Goal: Ask a question: Seek information or help from site administrators or community

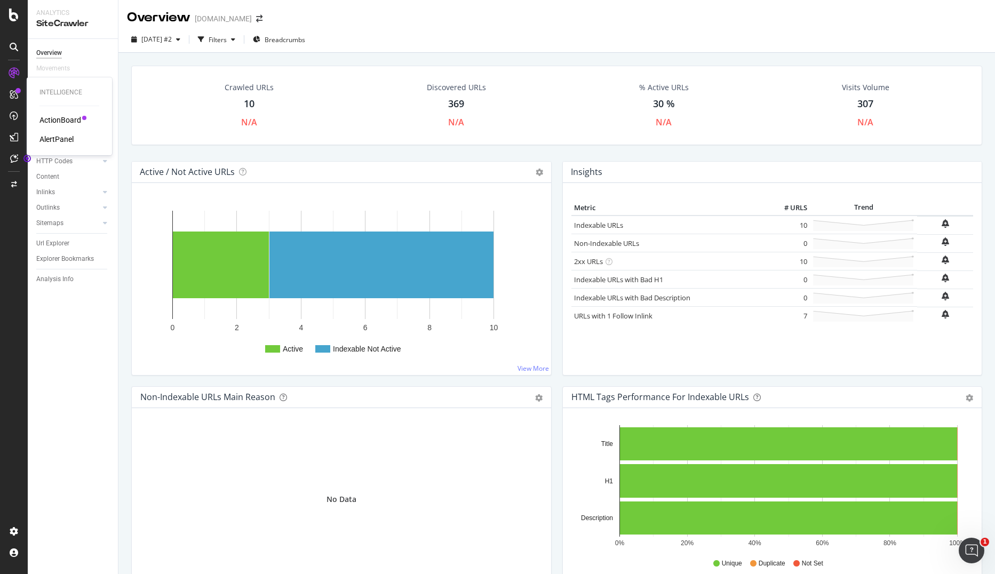
click at [60, 121] on div "ActionBoard" at bounding box center [60, 120] width 42 height 11
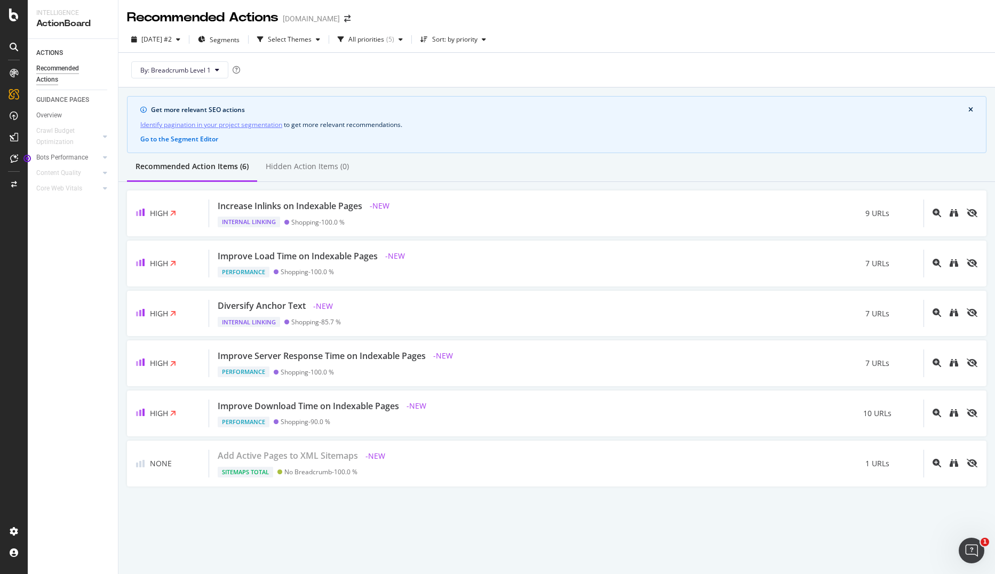
click at [49, 72] on div "Recommended Actions" at bounding box center [68, 74] width 64 height 22
click at [11, 21] on icon at bounding box center [14, 15] width 10 height 13
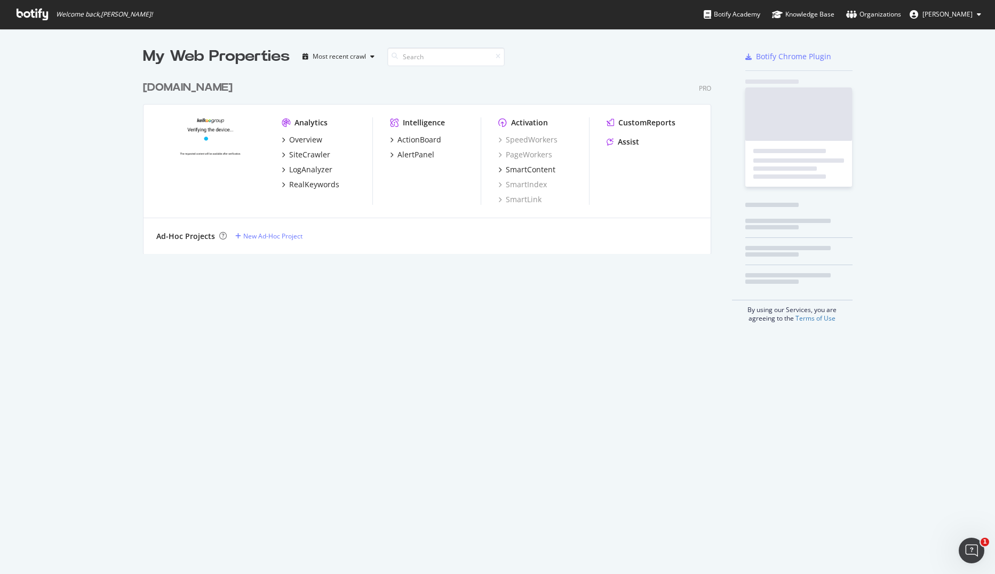
scroll to position [566, 979]
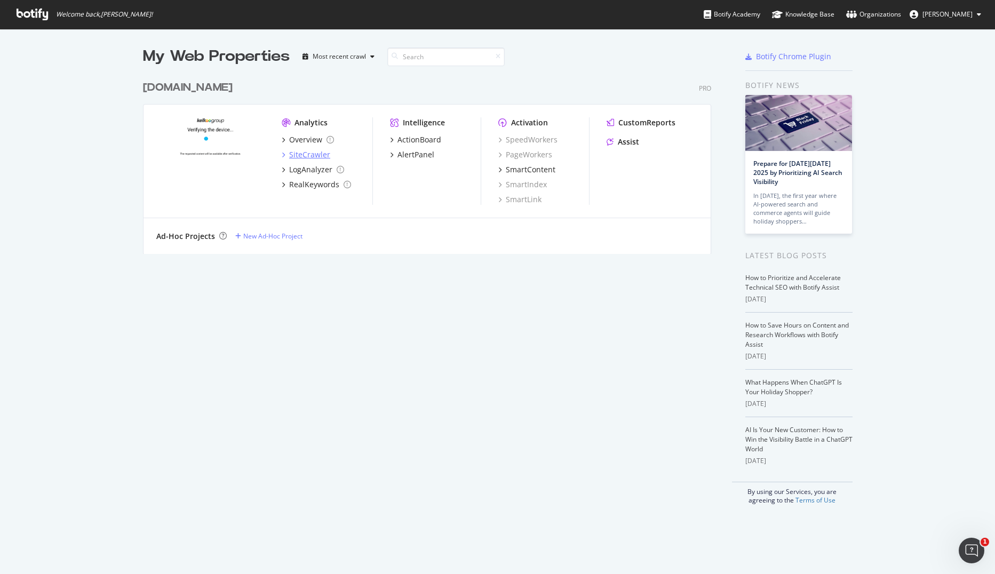
click at [296, 154] on div "SiteCrawler" at bounding box center [309, 154] width 41 height 11
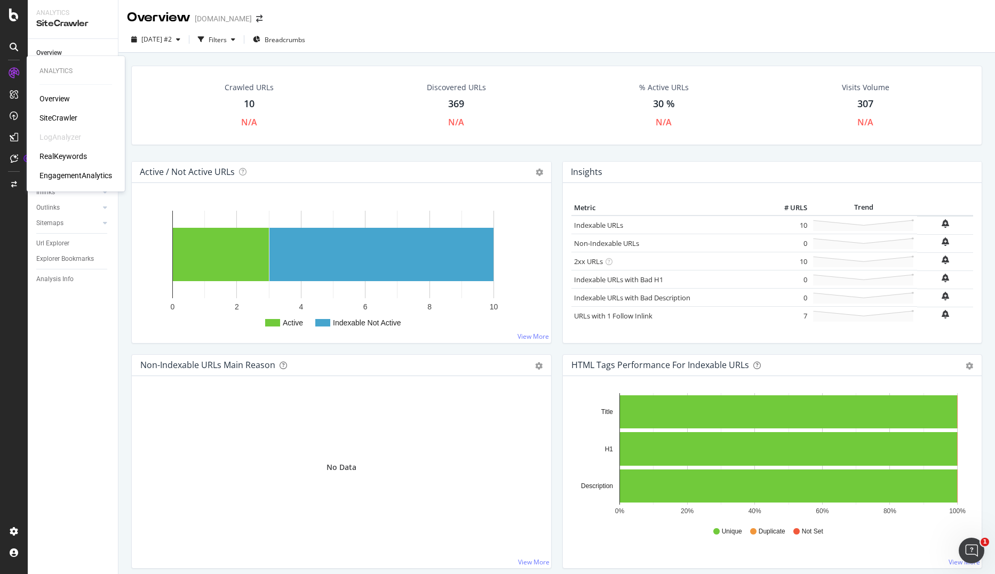
click at [59, 115] on div "SiteCrawler" at bounding box center [58, 118] width 38 height 11
click at [55, 52] on div "Overview" at bounding box center [49, 52] width 26 height 11
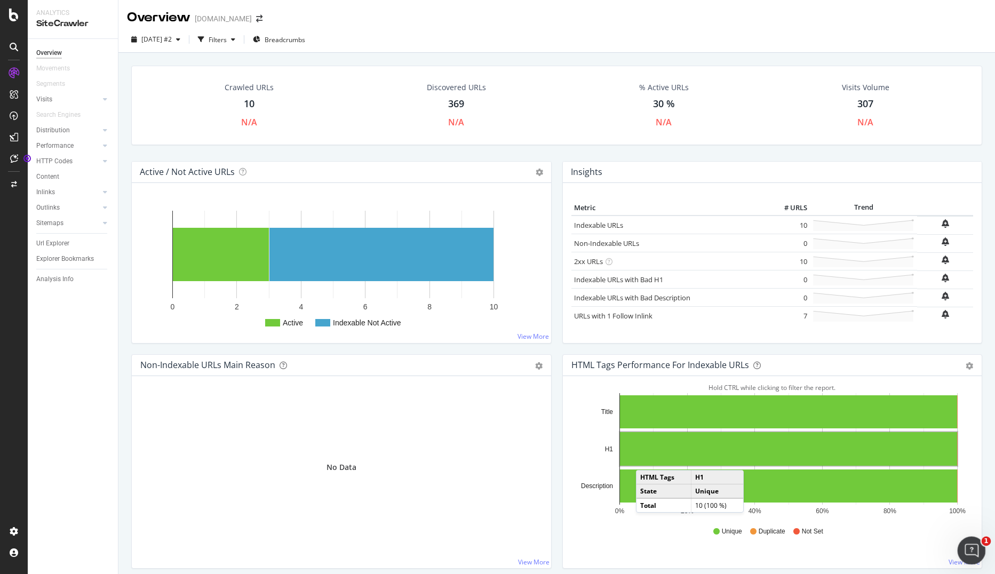
click at [977, 548] on icon "Open Intercom Messenger" at bounding box center [970, 549] width 18 height 18
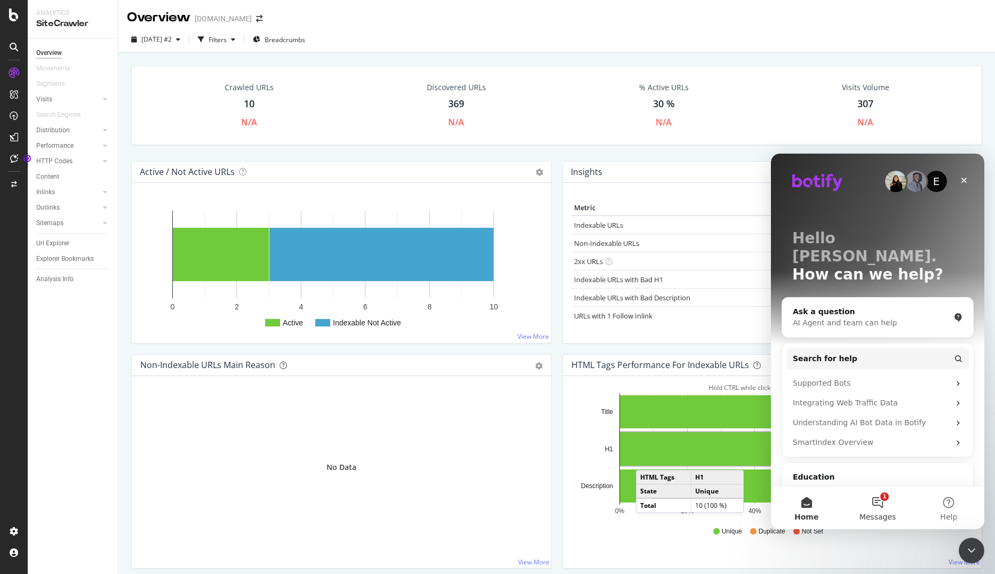
click at [878, 502] on button "1 Messages" at bounding box center [876, 507] width 71 height 43
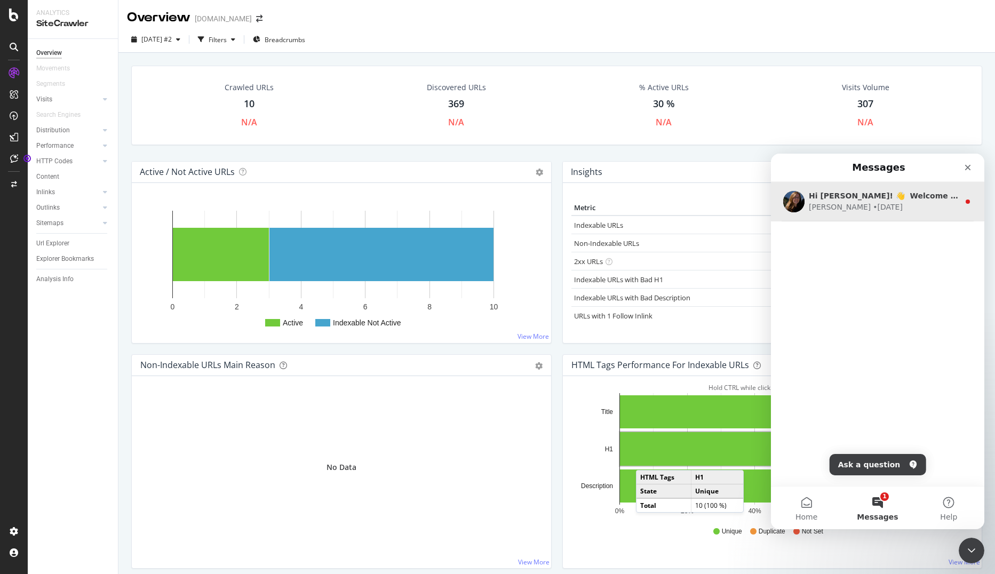
click at [879, 190] on div "Hi Nicolas! 👋 Welcome to Botify chat support! Have a question? Reply to this me…" at bounding box center [883, 195] width 150 height 11
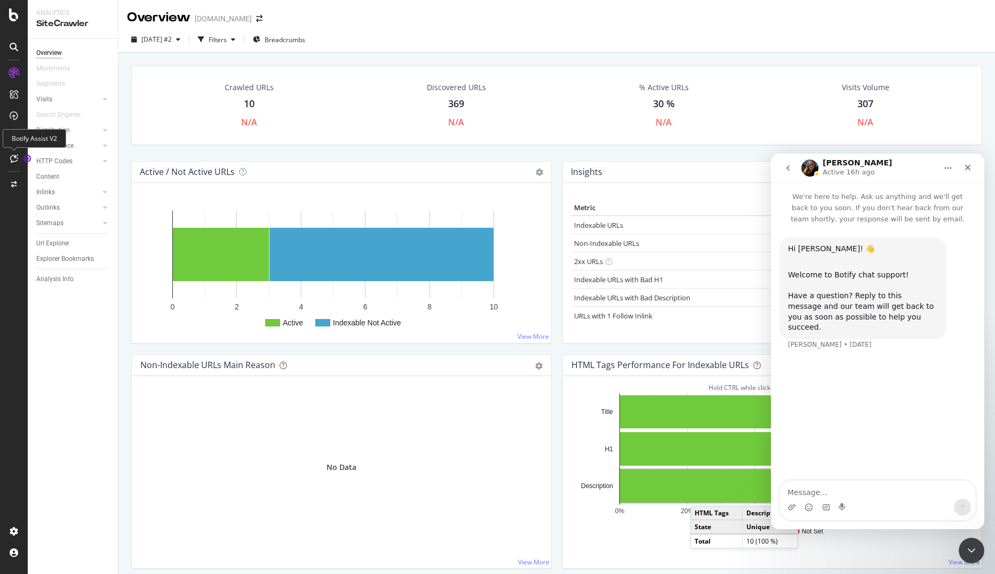
click at [9, 161] on div at bounding box center [13, 158] width 17 height 17
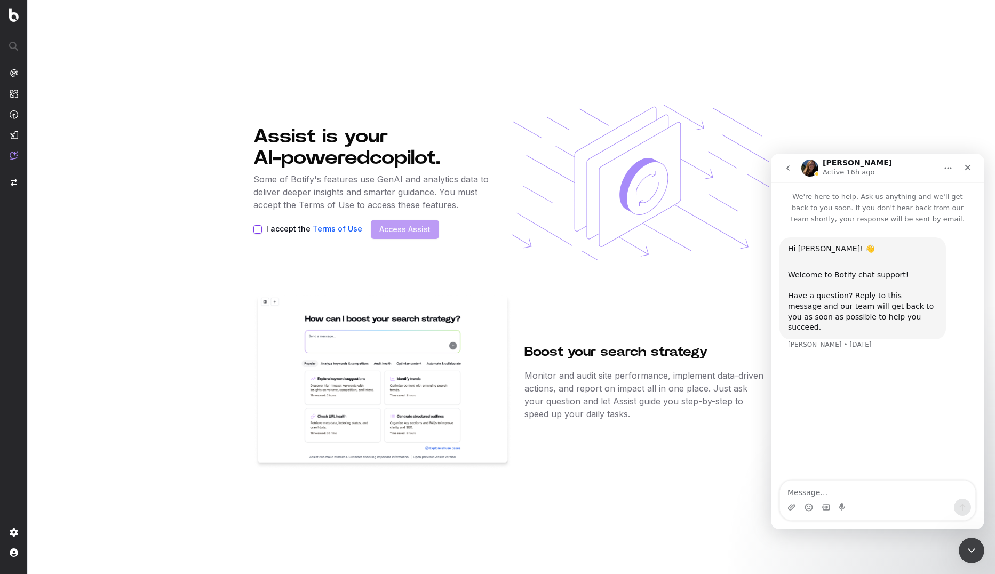
click at [257, 232] on button "I accept the Terms of Use" at bounding box center [257, 229] width 9 height 9
click at [965, 169] on icon "Close" at bounding box center [968, 168] width 6 height 6
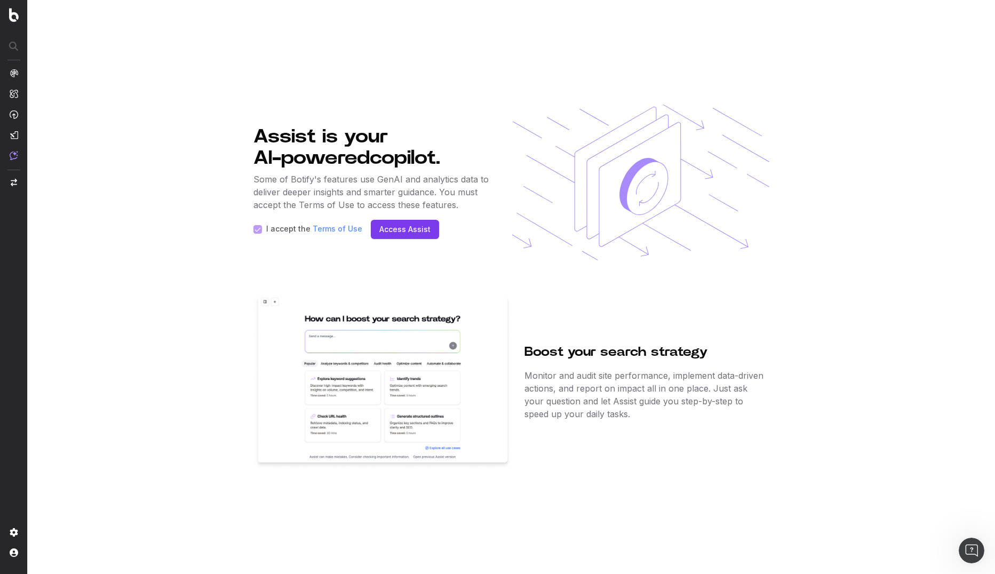
click at [407, 231] on link "Access Assist" at bounding box center [404, 229] width 51 height 11
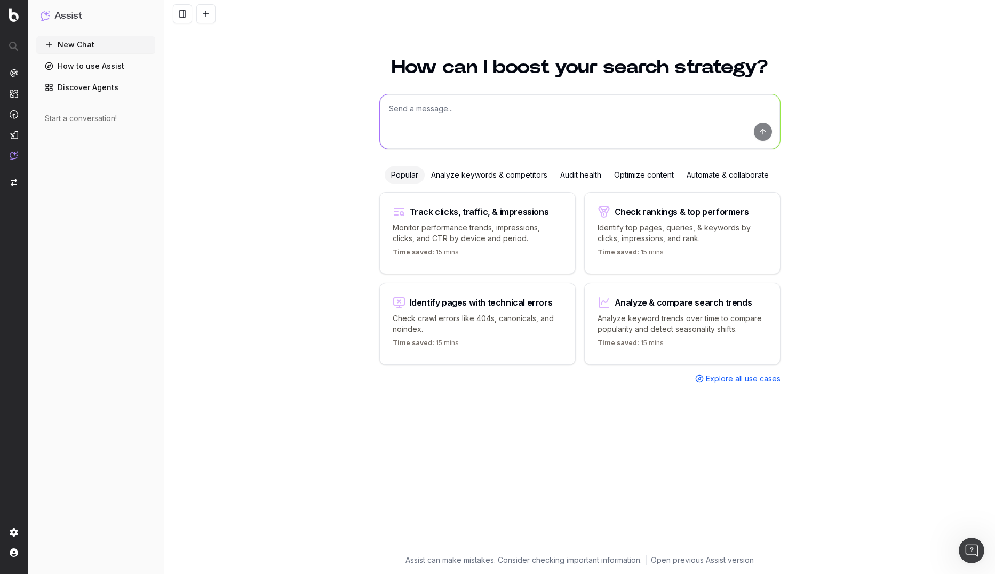
click at [446, 110] on textarea at bounding box center [580, 121] width 400 height 54
type textarea "is my crawl still active ?"
click at [767, 128] on button "submit" at bounding box center [762, 132] width 18 height 18
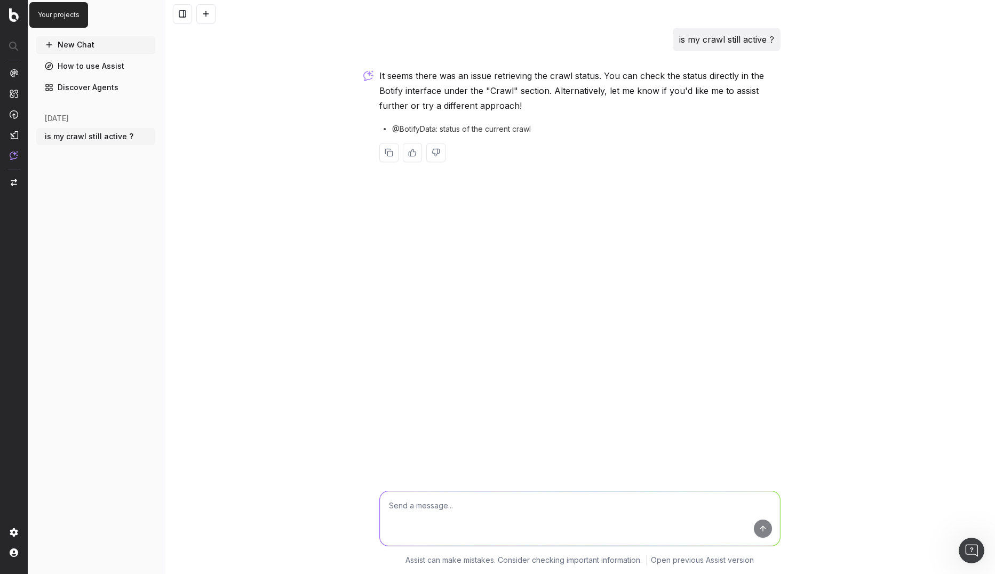
click at [252, 151] on div "is my crawl still active ? It seems there was an issue retrieving the crawl sta…" at bounding box center [579, 287] width 830 height 574
click at [13, 18] on img at bounding box center [14, 15] width 10 height 14
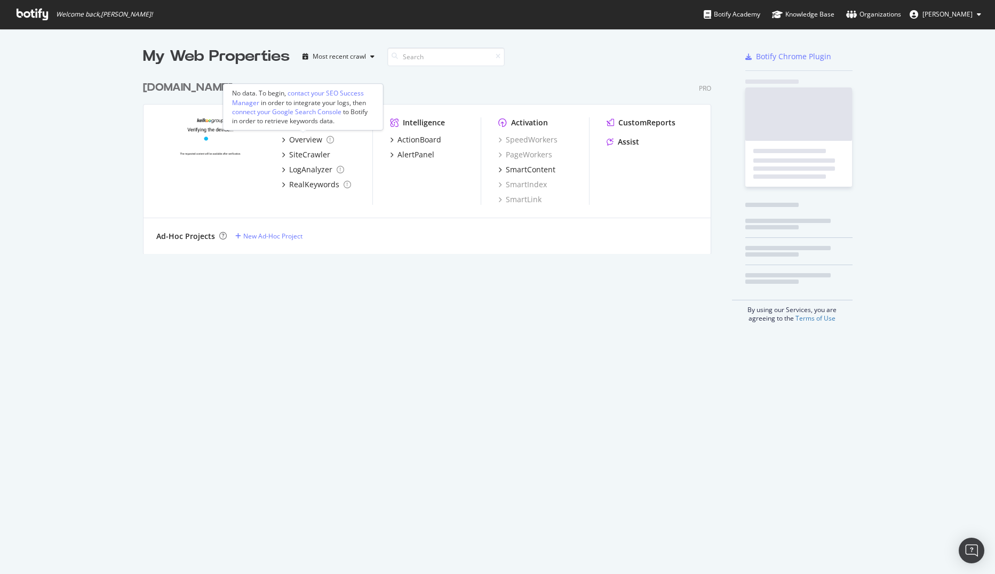
scroll to position [566, 979]
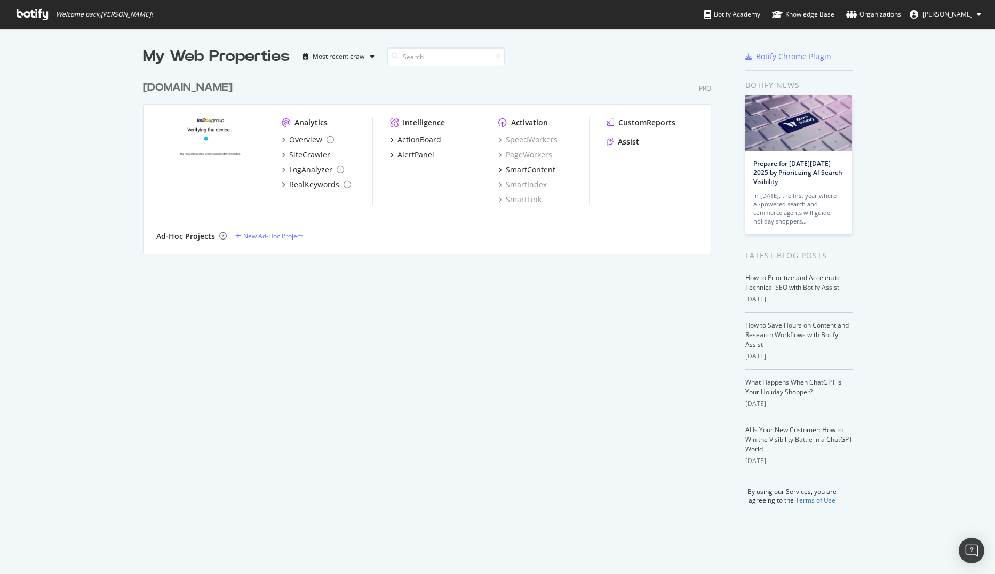
click at [347, 256] on div "My Web Properties Most recent crawl [DOMAIN_NAME] Pro Analytics Overview SiteCr…" at bounding box center [437, 275] width 589 height 459
click at [327, 53] on div "Most recent crawl" at bounding box center [338, 56] width 53 height 6
click at [336, 71] on div "Most recent crawl" at bounding box center [348, 74] width 56 height 9
click at [282, 155] on icon "grid" at bounding box center [283, 154] width 3 height 5
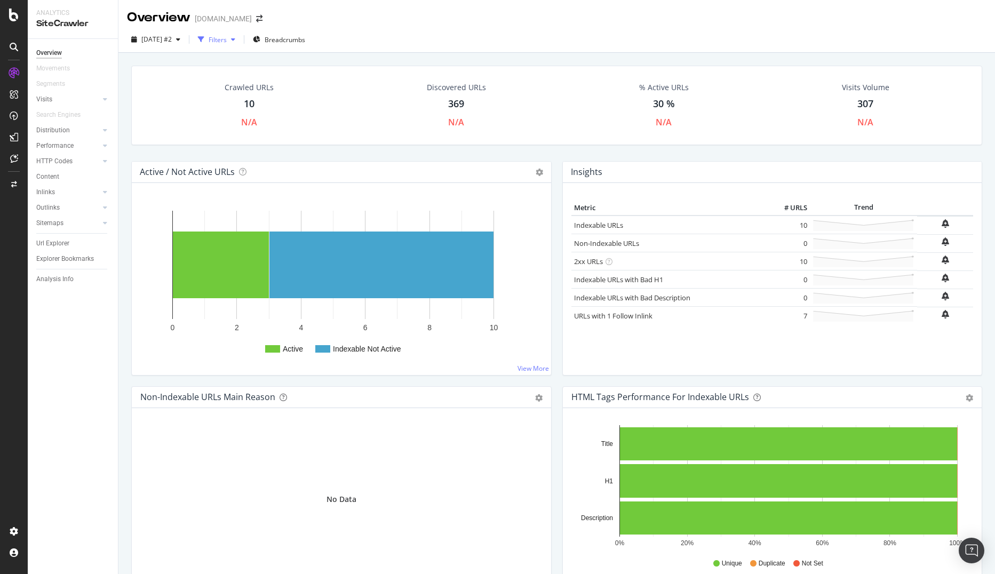
click at [239, 39] on div "button" at bounding box center [233, 39] width 13 height 6
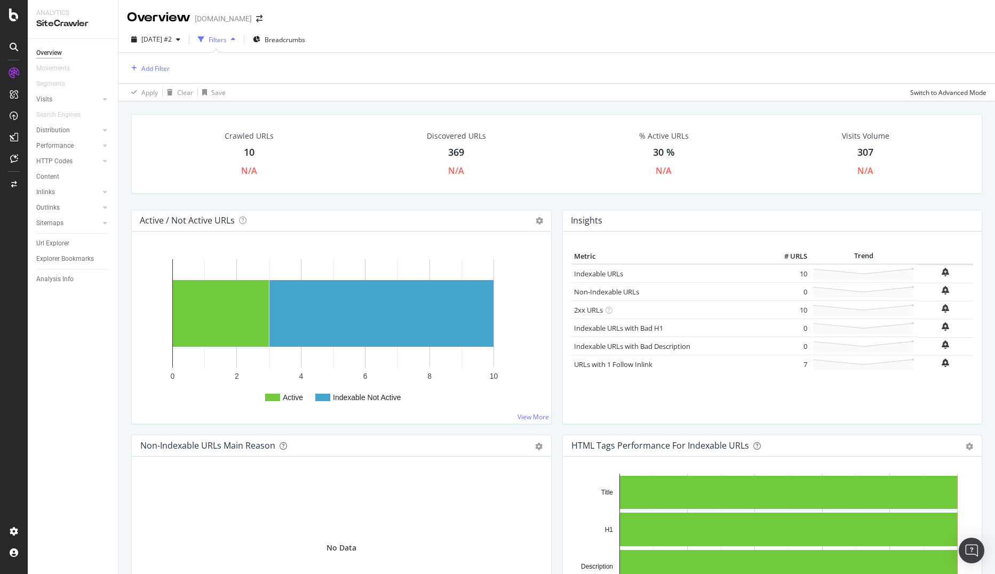
click at [239, 39] on div "button" at bounding box center [233, 39] width 13 height 6
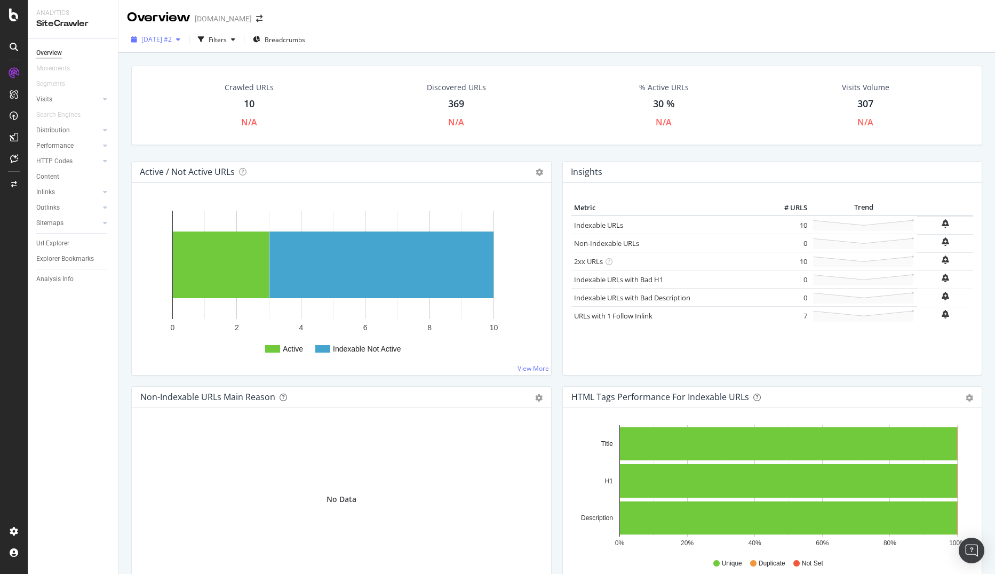
click at [180, 36] on icon "button" at bounding box center [178, 39] width 4 height 6
click at [167, 82] on div "[DATE] #2" at bounding box center [157, 78] width 31 height 10
click at [59, 97] on div "Overview" at bounding box center [54, 98] width 30 height 11
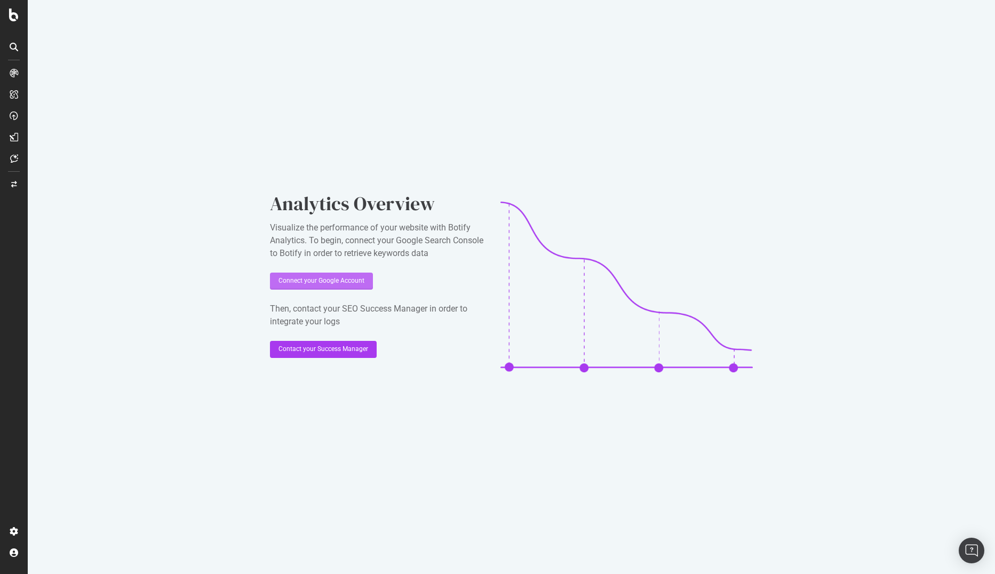
click at [328, 277] on div "Connect your Google Account" at bounding box center [321, 280] width 86 height 9
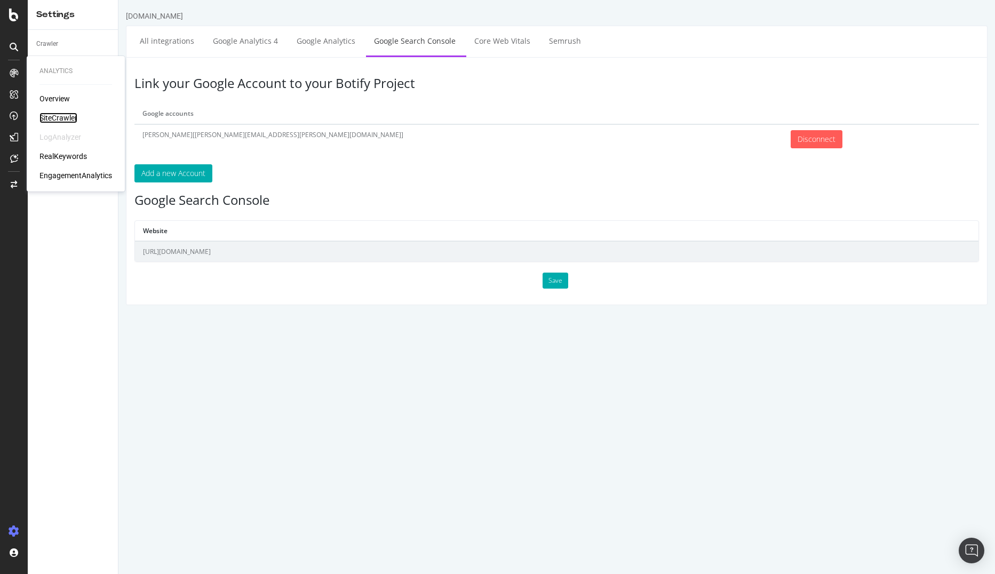
click at [66, 118] on div "SiteCrawler" at bounding box center [58, 118] width 38 height 11
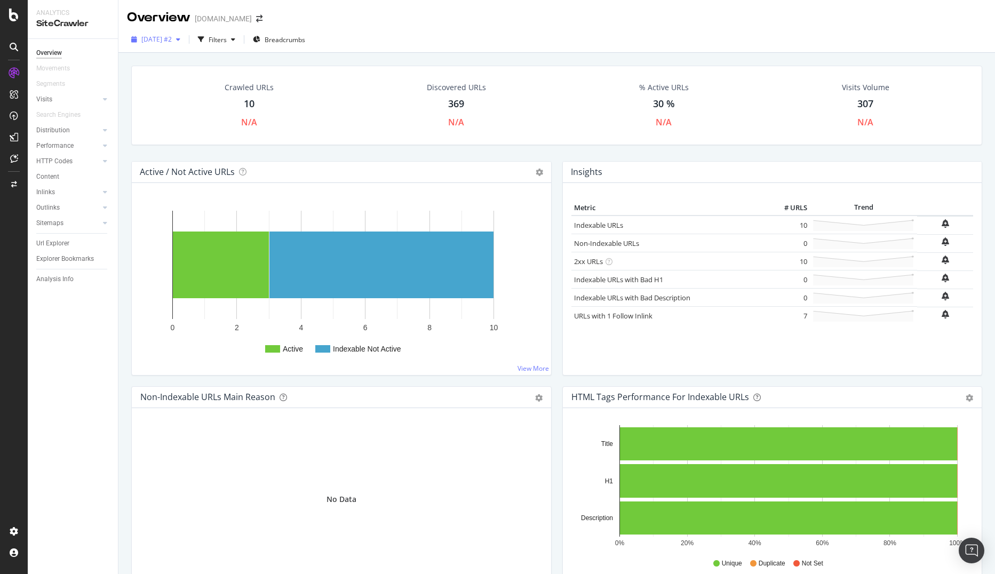
click at [172, 38] on span "[DATE] #2" at bounding box center [156, 39] width 30 height 9
click at [65, 330] on div "Overview Movements Segments Visits Analysis Orphan URLs Search Engines Distribu…" at bounding box center [73, 306] width 90 height 535
click at [50, 281] on div "Analysis Info" at bounding box center [54, 279] width 37 height 11
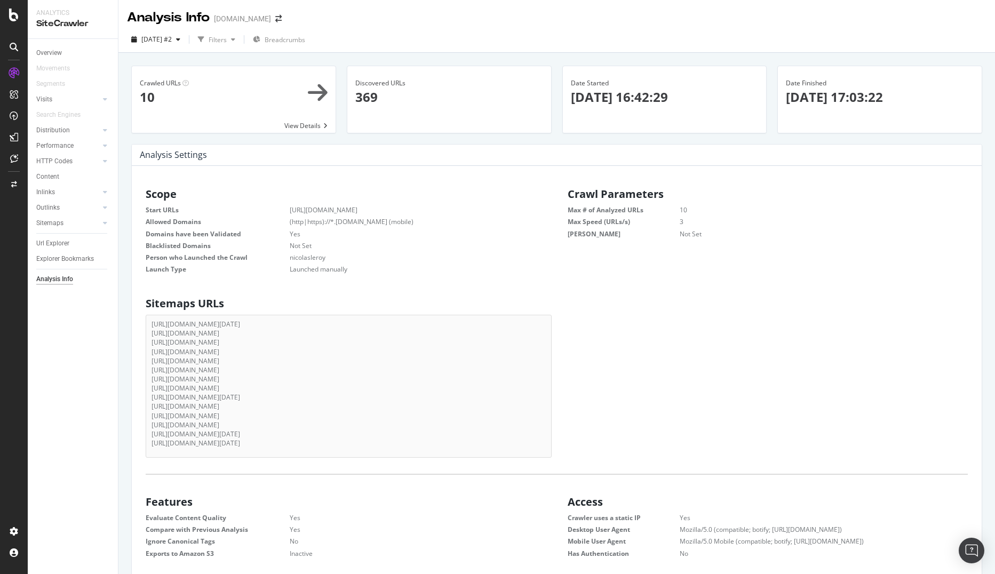
scroll to position [9, 9]
click at [651, 306] on div "Sitemaps URLs [URL][DOMAIN_NAME][DATE] [URL][DOMAIN_NAME] [URL][DOMAIN_NAME] [U…" at bounding box center [556, 374] width 843 height 165
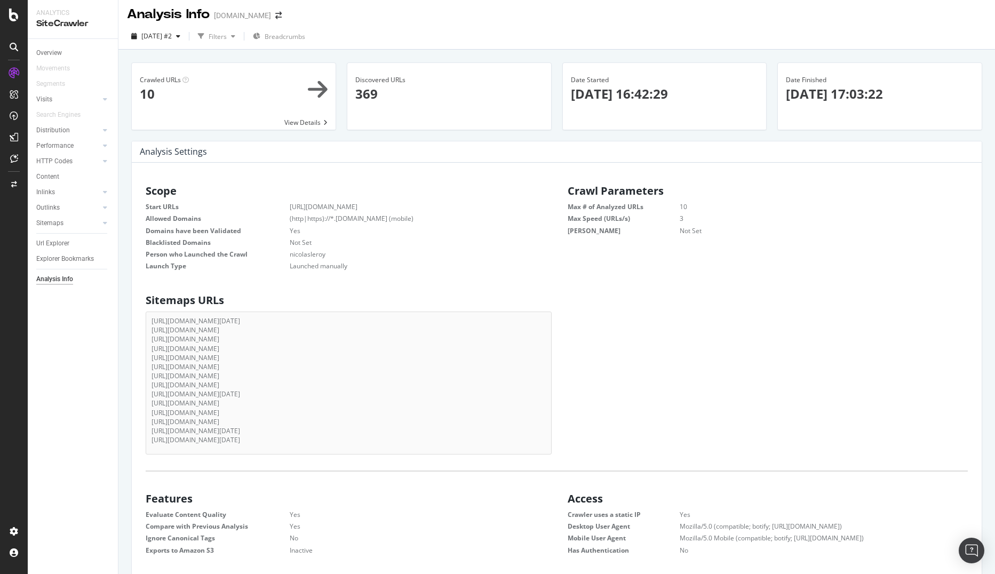
scroll to position [0, 0]
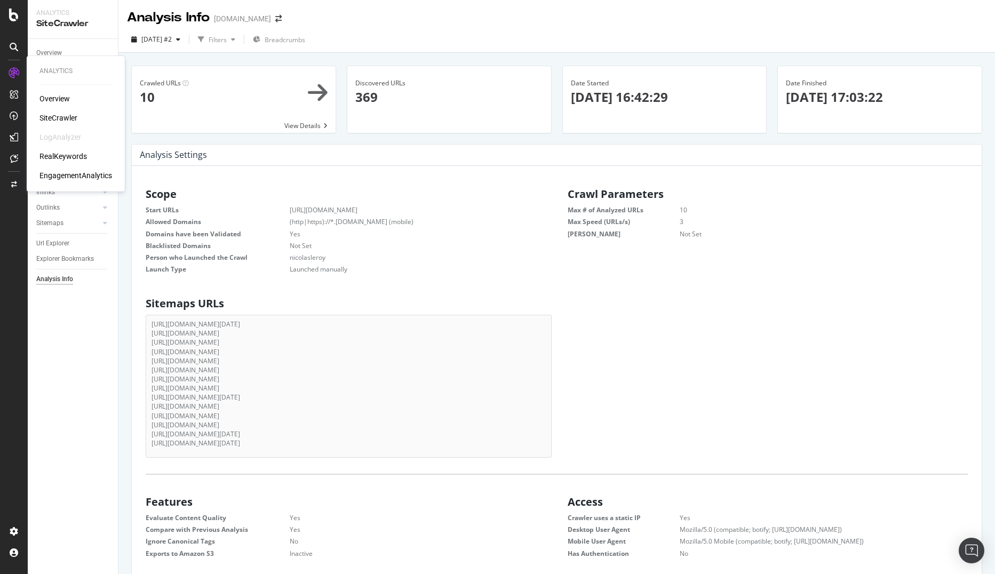
click at [44, 95] on div "Overview" at bounding box center [54, 98] width 30 height 11
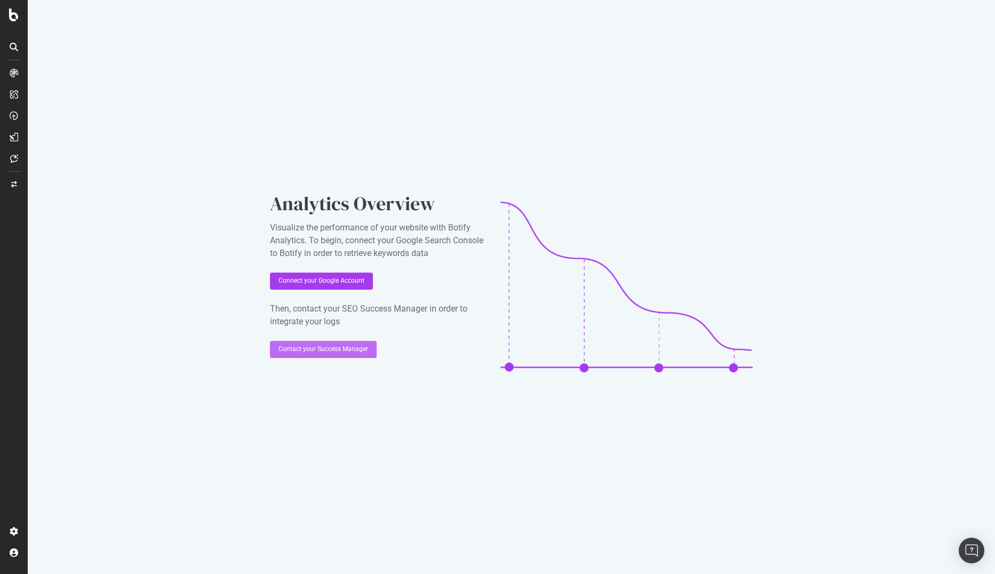
click at [330, 349] on div "Contact your Success Manager" at bounding box center [323, 348] width 90 height 9
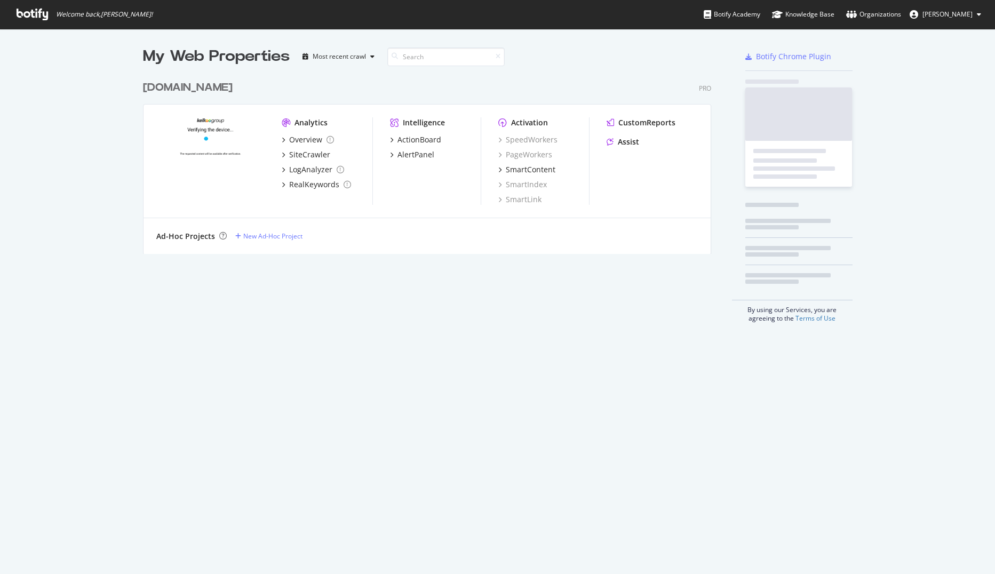
scroll to position [179, 568]
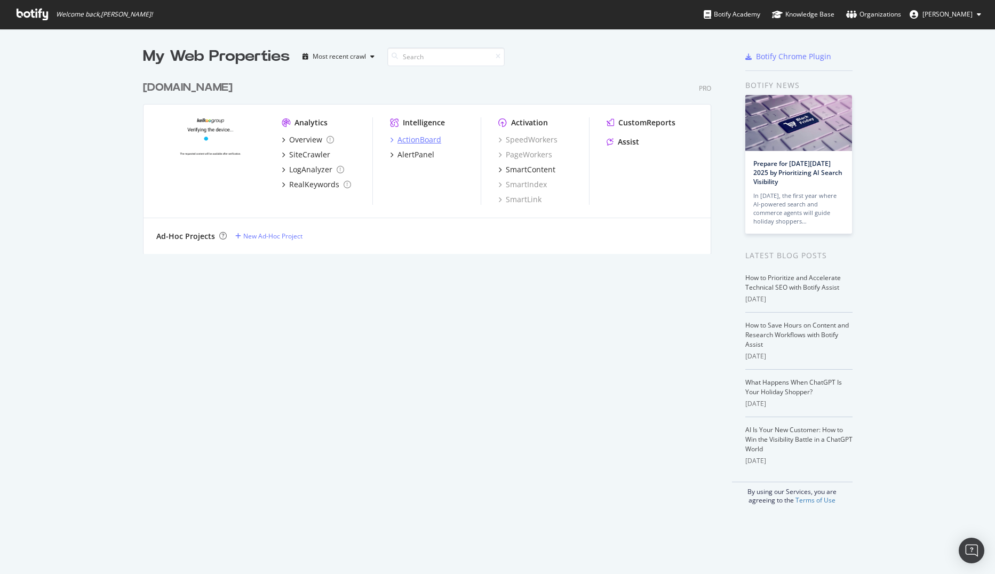
click at [407, 141] on div "ActionBoard" at bounding box center [419, 139] width 44 height 11
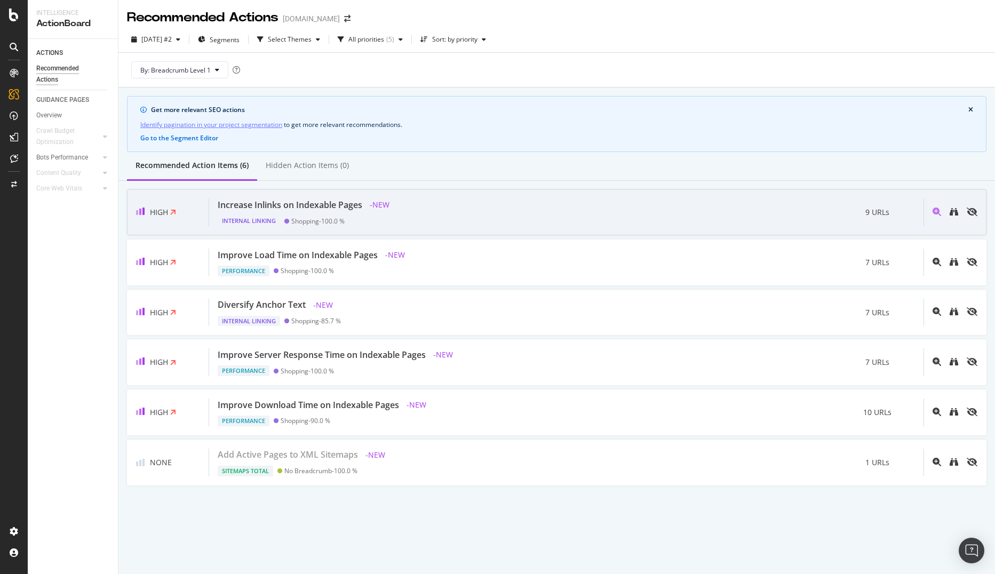
click at [260, 206] on div "Increase Inlinks on Indexable Pages" at bounding box center [290, 205] width 145 height 12
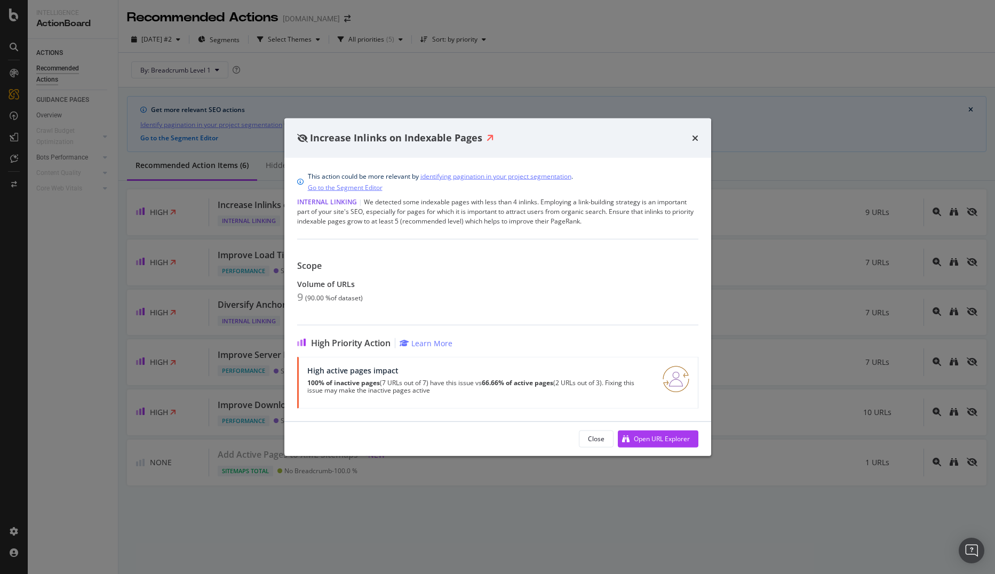
click at [450, 211] on div "Internal Linking | We detected some indexable pages with less than 4 inlinks. E…" at bounding box center [497, 211] width 401 height 29
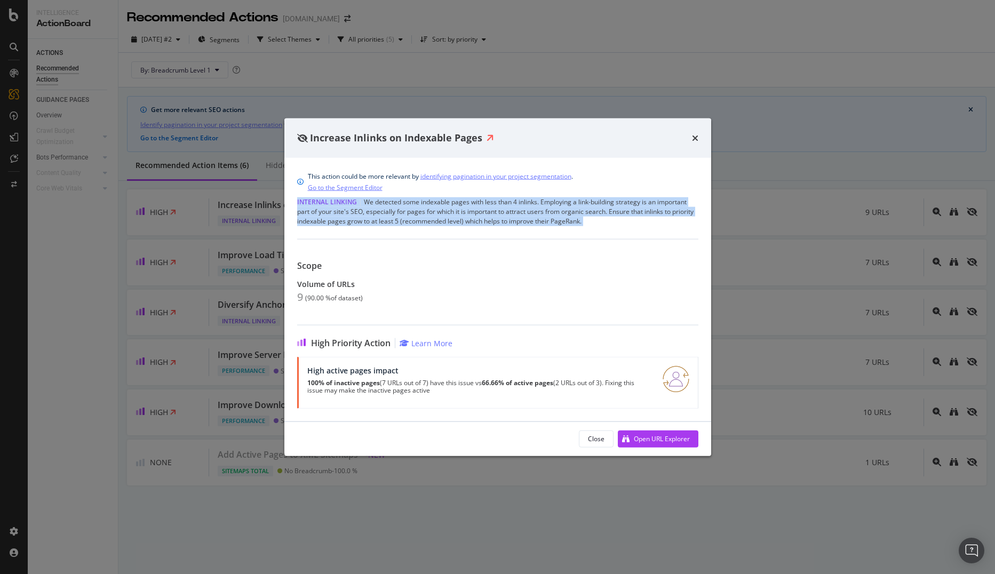
click at [450, 211] on div "Internal Linking | We detected some indexable pages with less than 4 inlinks. E…" at bounding box center [497, 211] width 401 height 29
click at [692, 140] on icon "times" at bounding box center [695, 137] width 6 height 9
